Goal: Check status: Check status

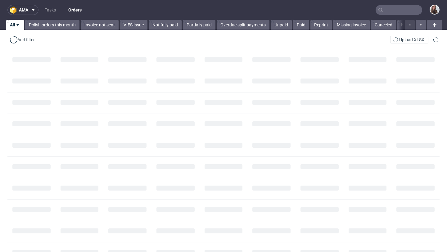
click at [385, 10] on input "text" at bounding box center [399, 10] width 47 height 10
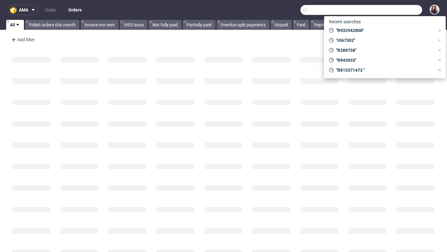
paste input "R137726399"
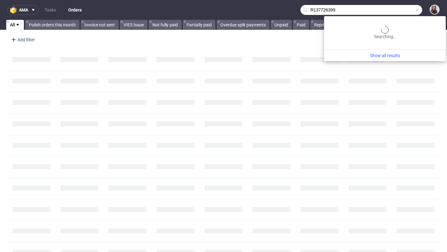
type input "R137726399"
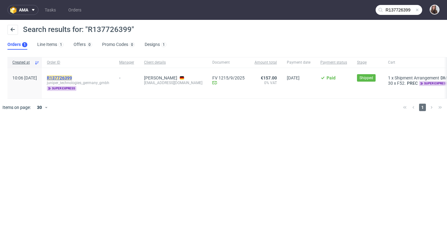
click at [72, 79] on mark "R137726399" at bounding box center [59, 77] width 25 height 5
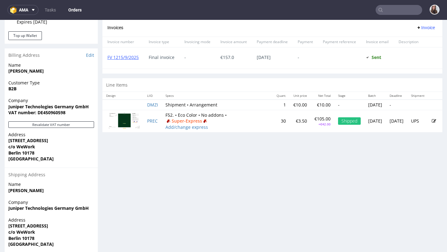
scroll to position [283, 0]
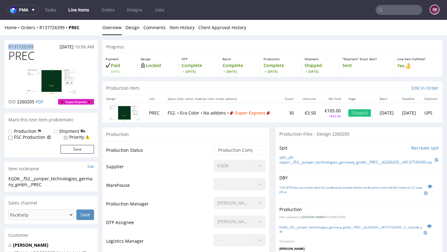
drag, startPoint x: 38, startPoint y: 44, endPoint x: 4, endPoint y: 46, distance: 33.9
copy p "R137726399"
click at [388, 11] on input "text" at bounding box center [399, 10] width 47 height 10
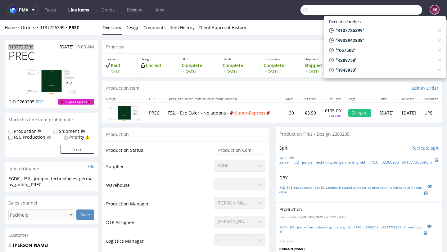
paste input "[PERSON_NAME][EMAIL_ADDRESS][DOMAIN_NAME]"
type input "[PERSON_NAME][EMAIL_ADDRESS][DOMAIN_NAME]"
